Goal: Task Accomplishment & Management: Complete application form

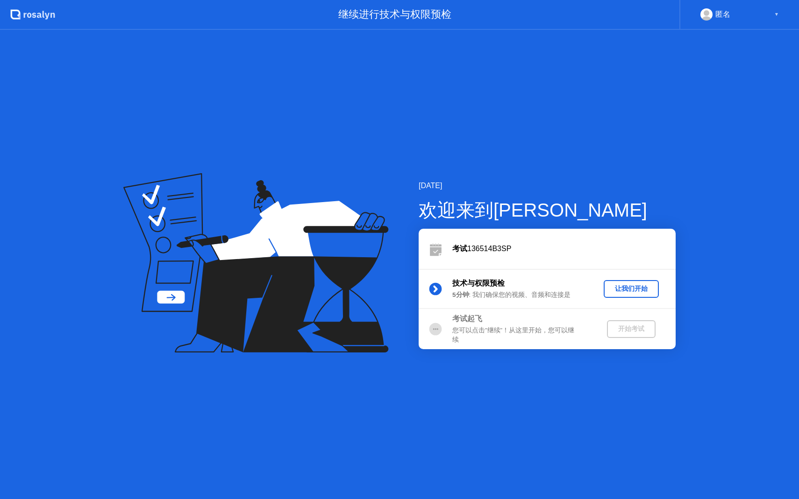
click at [626, 293] on div "让我们开始" at bounding box center [631, 289] width 48 height 9
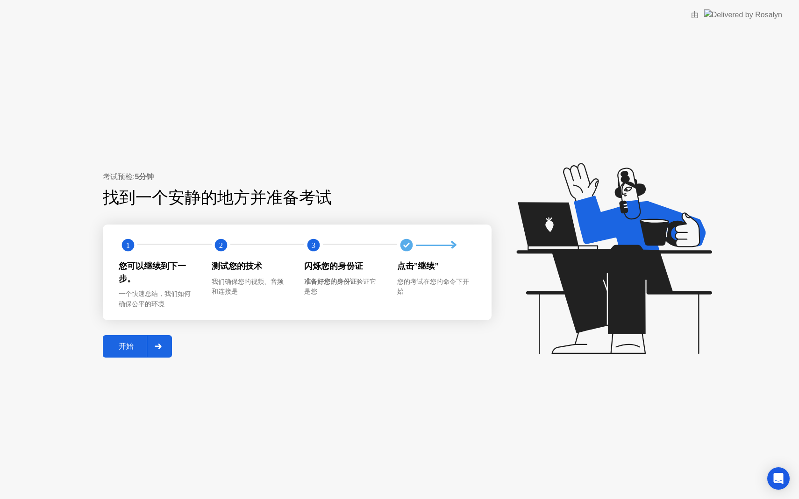
click at [113, 344] on div "开始" at bounding box center [126, 347] width 41 height 10
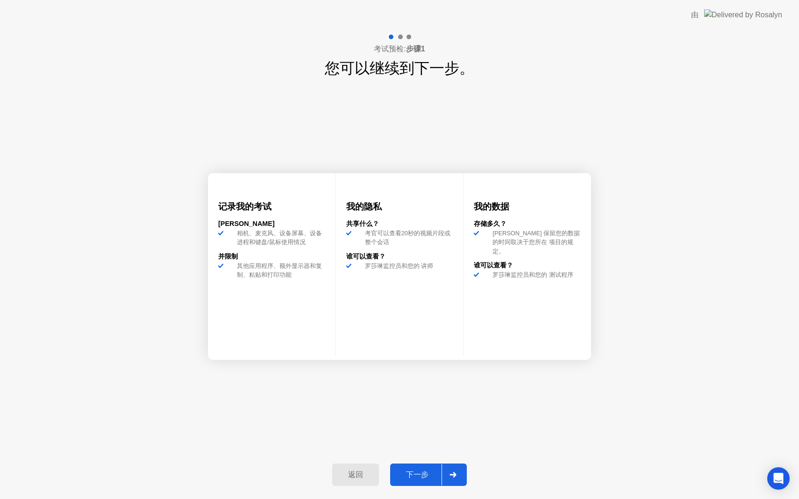
click at [425, 472] on div "下一步" at bounding box center [417, 475] width 49 height 10
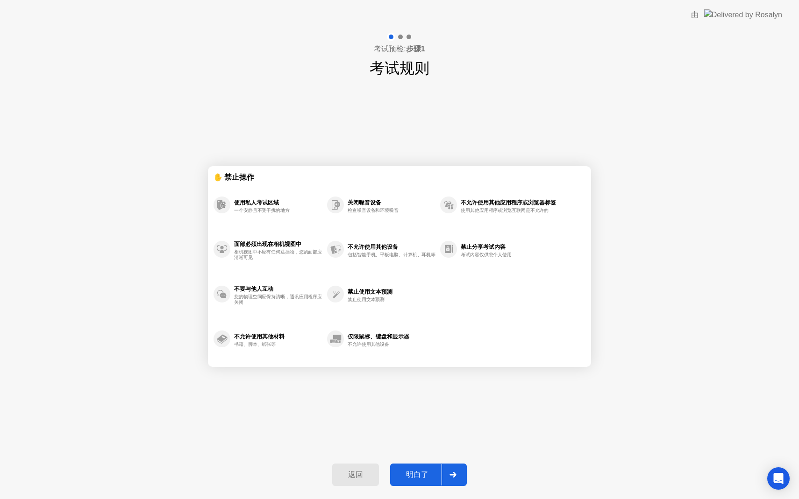
click at [425, 472] on div "明白了" at bounding box center [417, 475] width 49 height 10
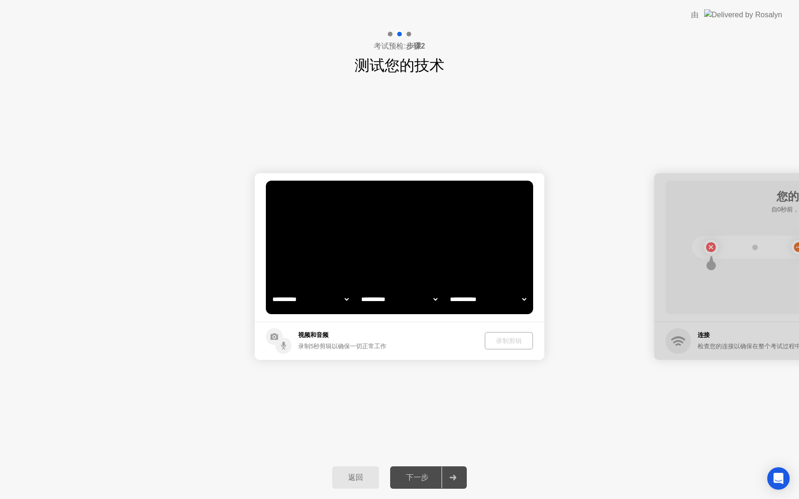
select select "**********"
select select "*******"
click at [424, 474] on div "下一步" at bounding box center [417, 478] width 49 height 10
click at [501, 341] on div "录制剪辑" at bounding box center [508, 341] width 41 height 9
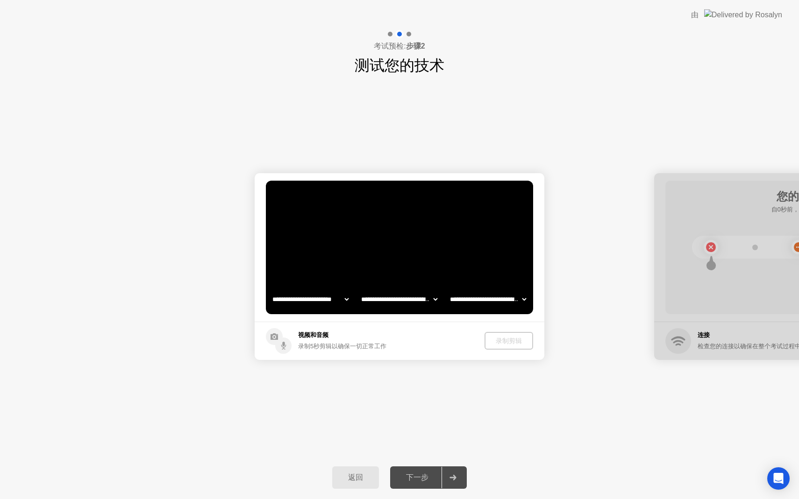
click at [337, 298] on select "**********" at bounding box center [310, 299] width 80 height 19
click at [498, 343] on div "录制剪辑" at bounding box center [509, 341] width 41 height 9
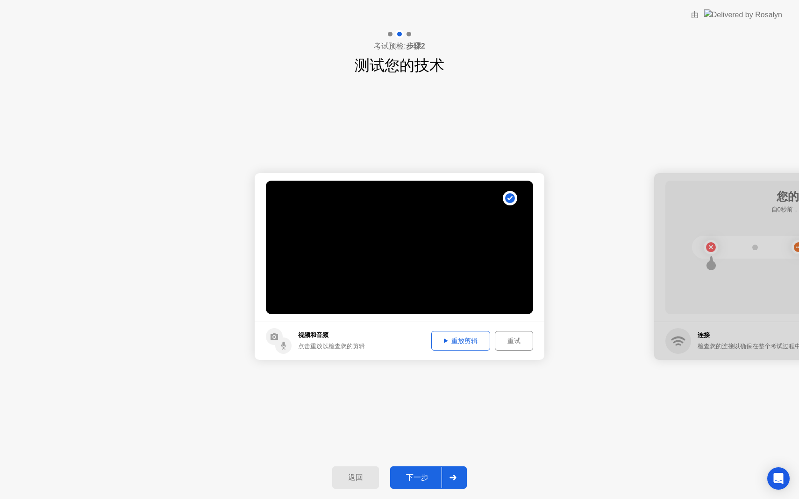
click at [424, 478] on div "下一步" at bounding box center [417, 478] width 49 height 10
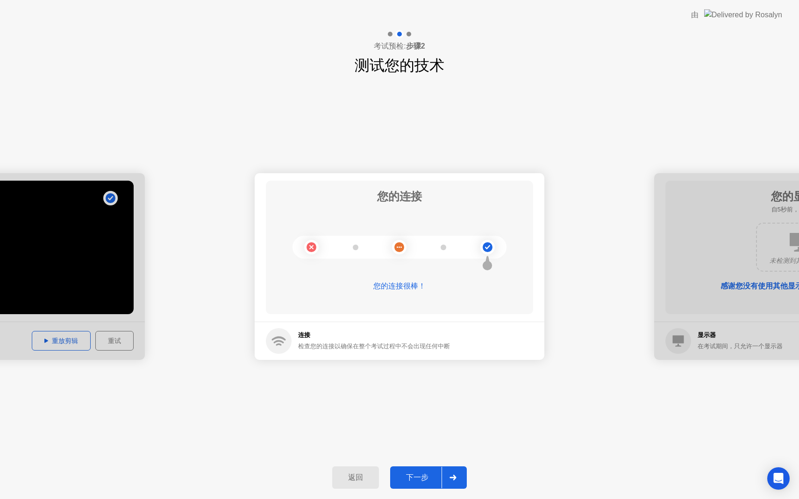
click at [427, 477] on div "下一步" at bounding box center [417, 478] width 49 height 10
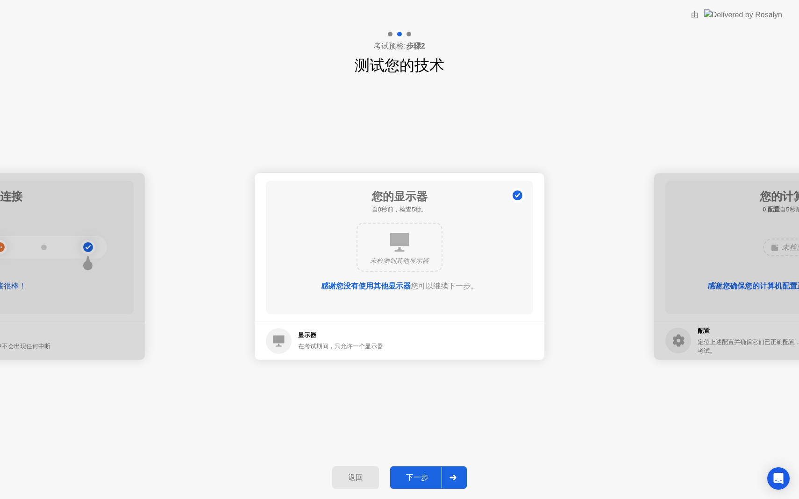
click at [431, 475] on div "下一步" at bounding box center [417, 478] width 49 height 10
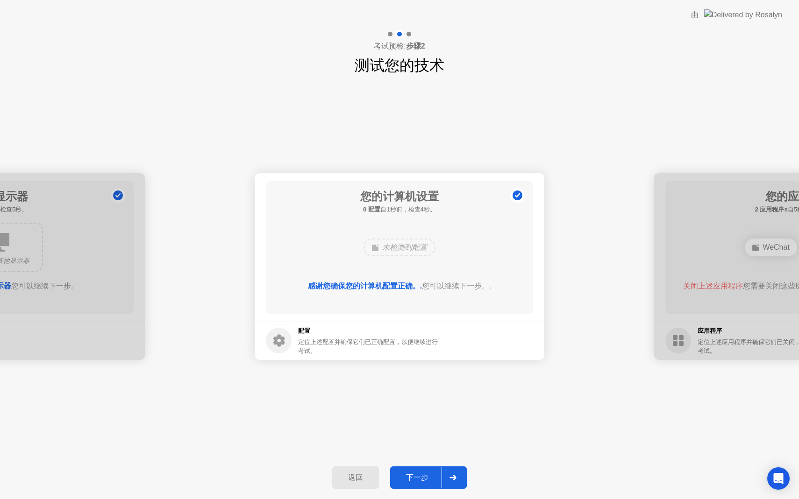
click at [431, 475] on div "下一步" at bounding box center [417, 478] width 49 height 10
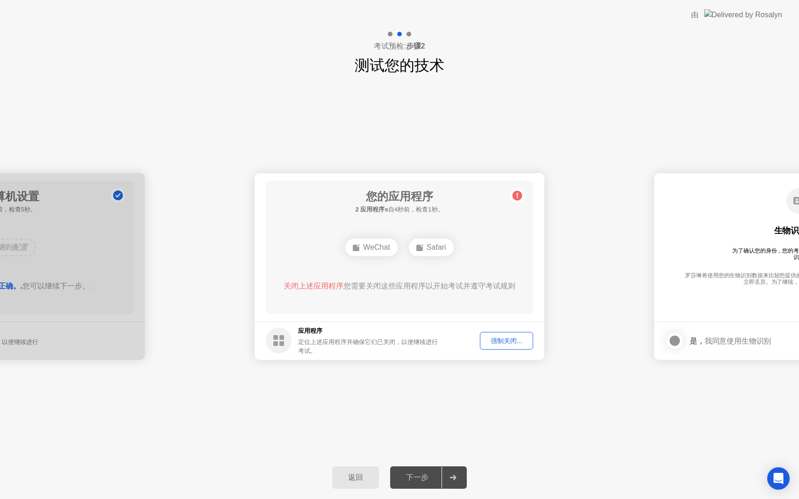
click at [382, 242] on div "WeChat" at bounding box center [371, 248] width 52 height 18
click at [382, 246] on div "WeChat" at bounding box center [371, 248] width 52 height 18
click at [512, 192] on icon at bounding box center [517, 195] width 15 height 15
click at [485, 337] on div "强制关闭..." at bounding box center [506, 341] width 47 height 9
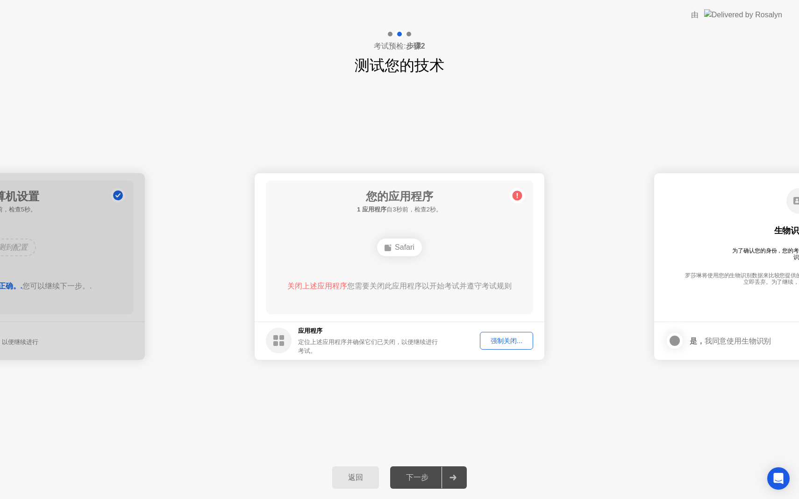
click at [495, 343] on div "强制关闭..." at bounding box center [506, 341] width 47 height 9
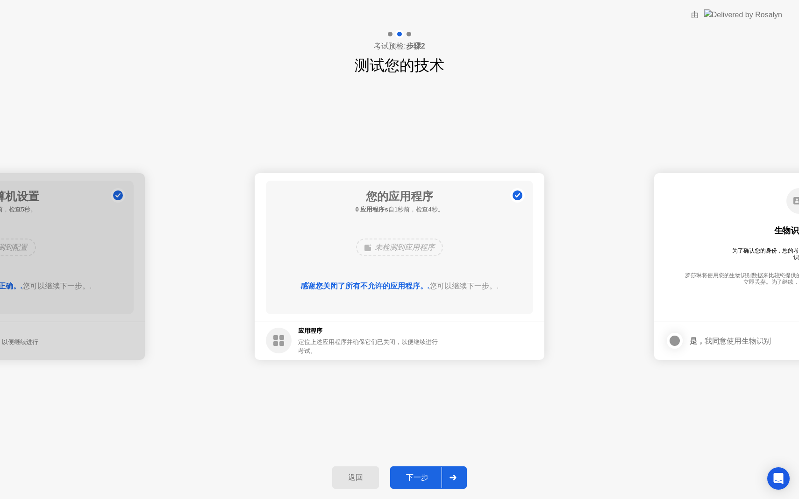
click at [413, 476] on div "下一步" at bounding box center [417, 478] width 49 height 10
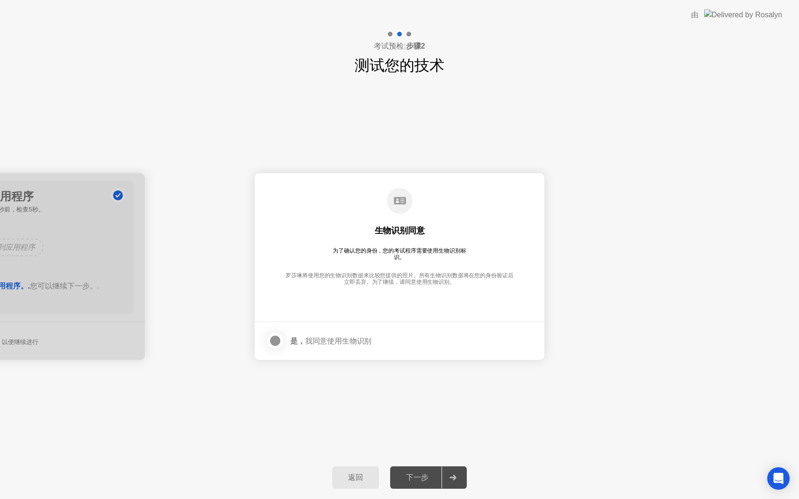
click at [413, 476] on div "下一步" at bounding box center [417, 478] width 49 height 10
click at [270, 337] on div at bounding box center [275, 340] width 11 height 11
click at [422, 473] on div "下一步" at bounding box center [417, 478] width 49 height 10
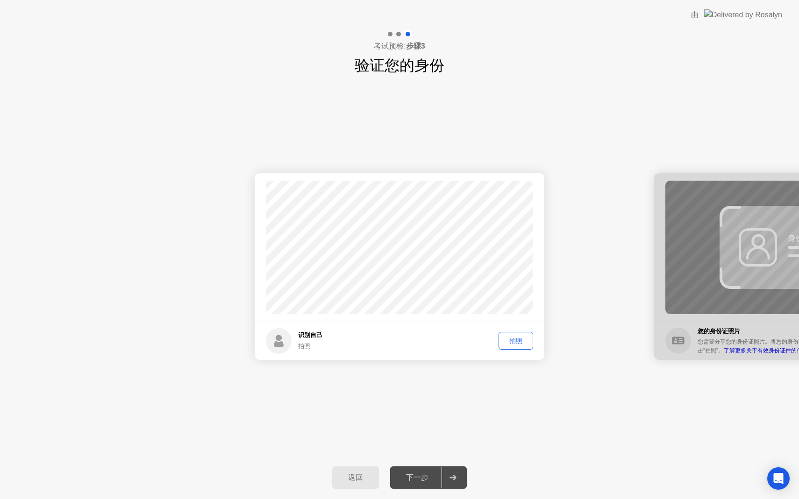
click at [421, 474] on div "下一步" at bounding box center [417, 478] width 49 height 10
click at [513, 341] on div "拍照" at bounding box center [516, 341] width 28 height 9
click at [423, 483] on div "下一步" at bounding box center [417, 478] width 49 height 10
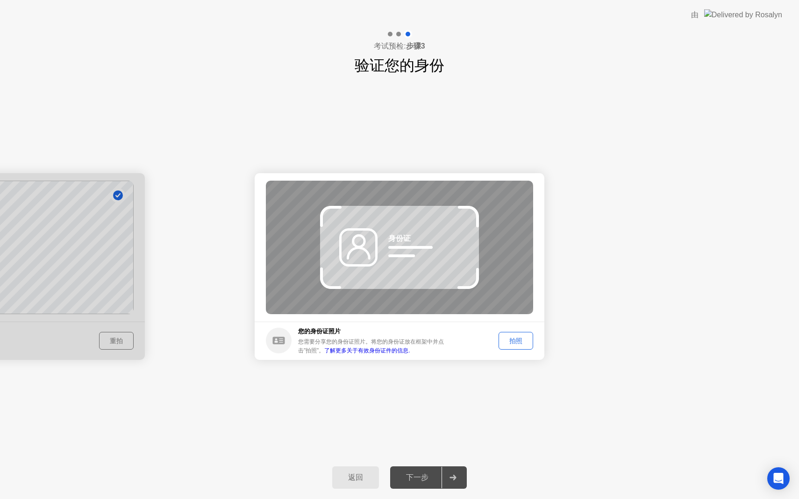
click at [520, 341] on div "拍照" at bounding box center [516, 341] width 28 height 9
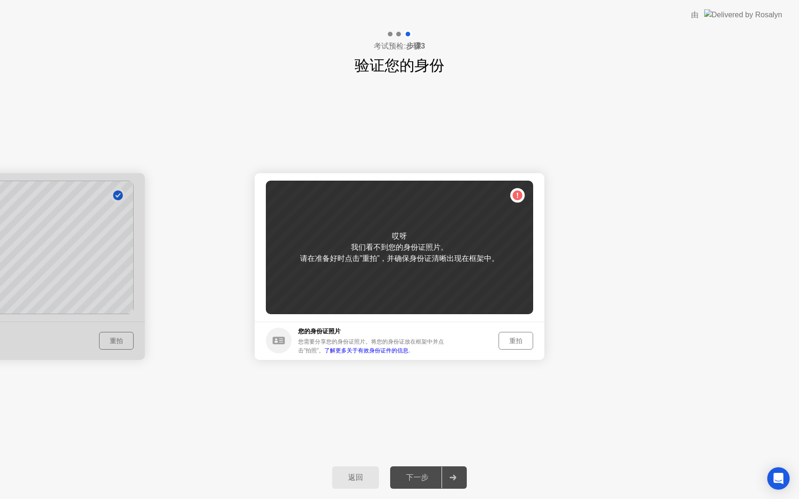
click at [497, 341] on div "重拍" at bounding box center [502, 341] width 62 height 18
click at [505, 341] on div "重拍" at bounding box center [516, 341] width 28 height 9
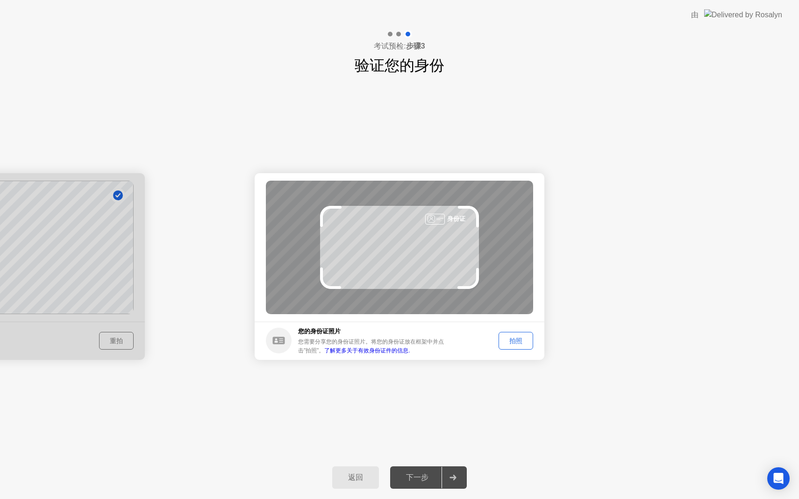
click at [71, 320] on div at bounding box center [0, 266] width 290 height 187
click at [120, 334] on div at bounding box center [0, 266] width 290 height 187
click at [117, 341] on div at bounding box center [0, 266] width 290 height 187
click at [515, 335] on button "拍照" at bounding box center [515, 341] width 35 height 18
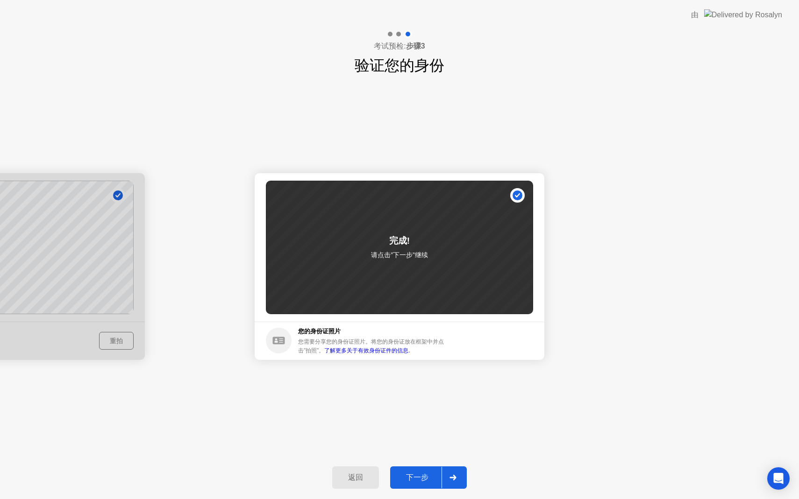
click at [411, 477] on div "下一步" at bounding box center [417, 478] width 49 height 10
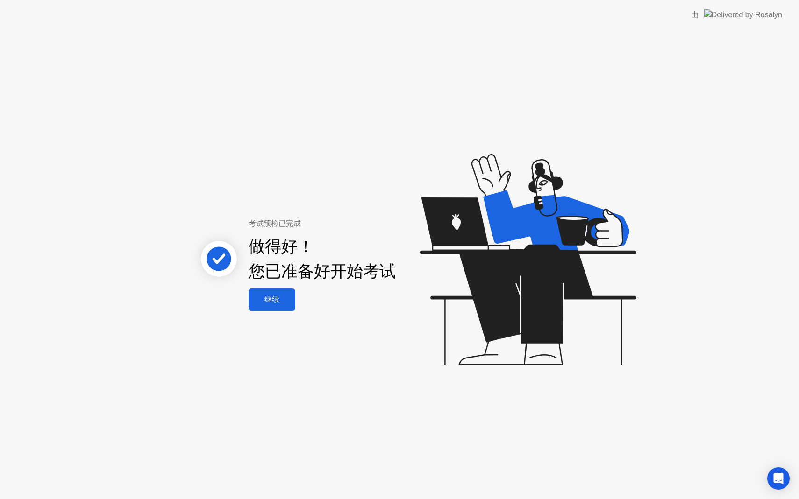
click at [266, 294] on button "继续" at bounding box center [272, 300] width 47 height 22
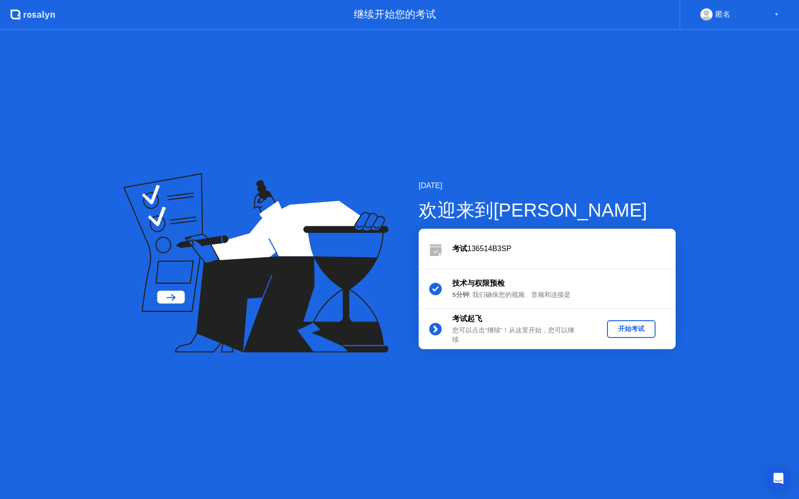
click at [642, 329] on div "开始考试" at bounding box center [631, 329] width 41 height 9
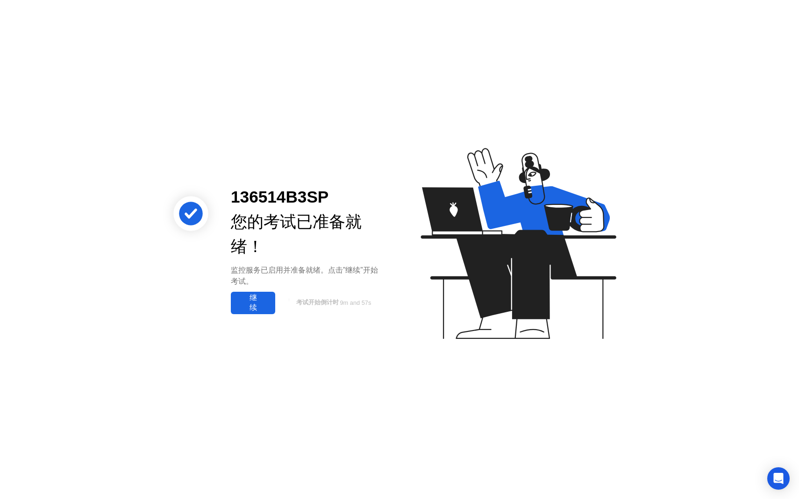
click at [251, 303] on div "继续" at bounding box center [253, 303] width 39 height 20
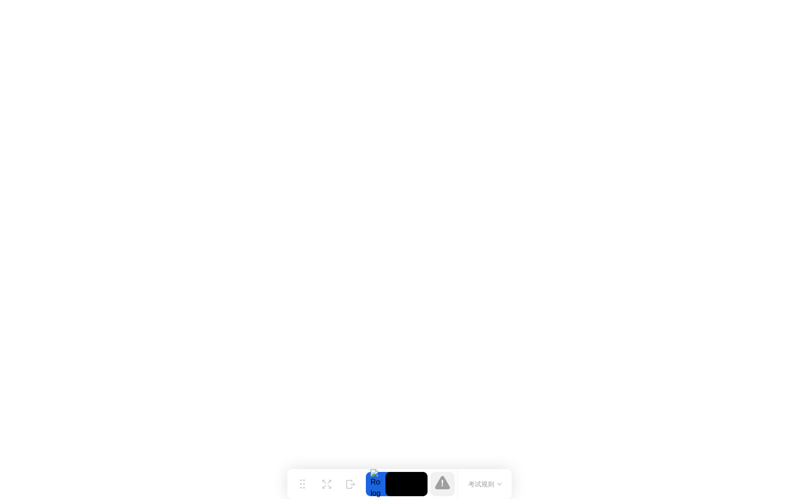
click at [491, 484] on button "考试规则" at bounding box center [484, 485] width 39 height 10
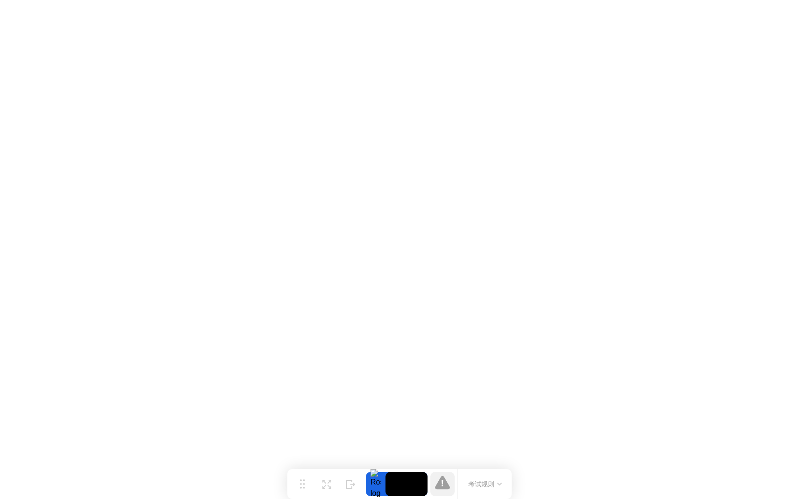
click iframe
